Goal: Communication & Community: Answer question/provide support

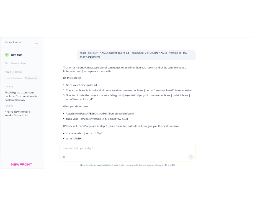
scroll to position [2149, 0]
